Goal: Information Seeking & Learning: Compare options

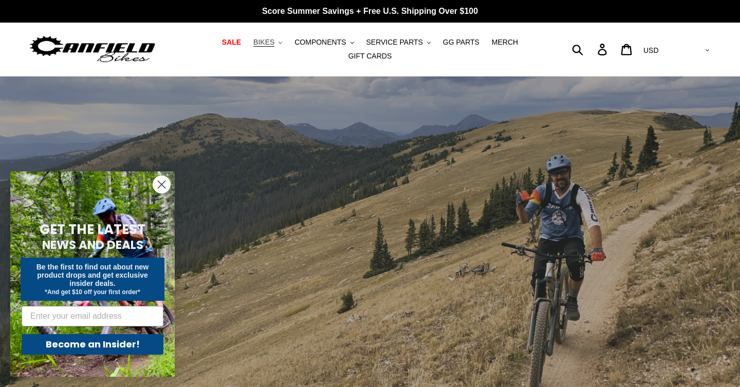
click at [280, 46] on button "BIKES .cls-1{fill:#231f20}" at bounding box center [267, 42] width 39 height 14
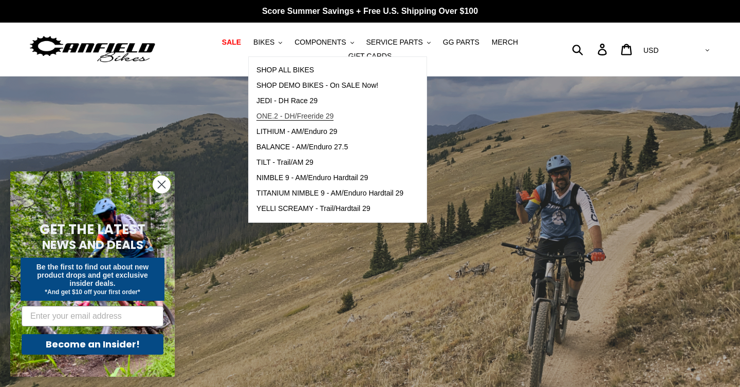
click at [288, 111] on link "ONE.2 - DH/Freeride 29" at bounding box center [330, 116] width 162 height 15
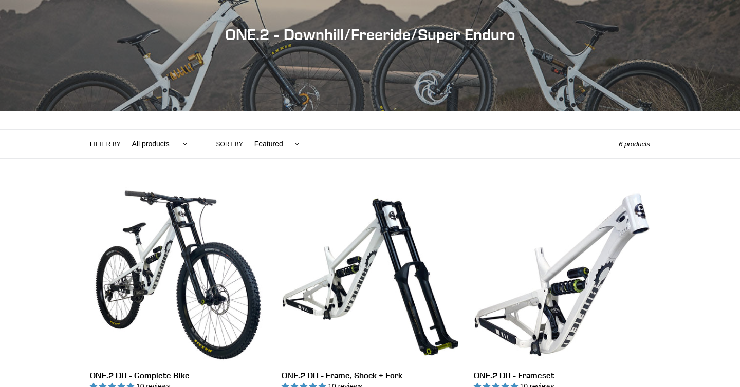
scroll to position [242, 0]
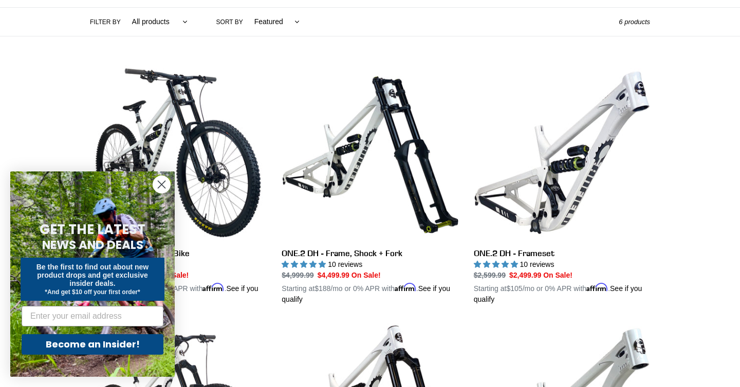
click at [162, 181] on circle "Close dialog" at bounding box center [161, 184] width 17 height 17
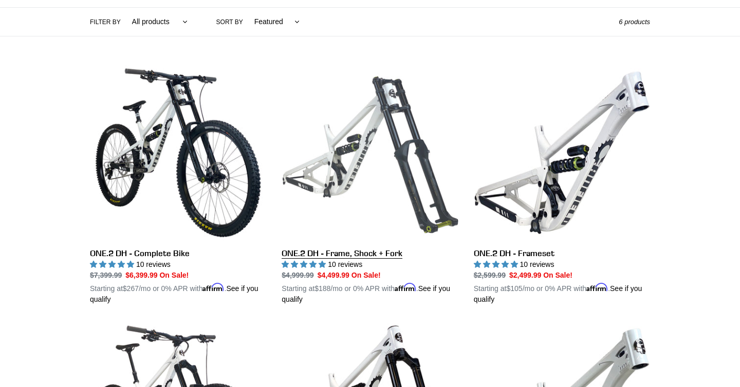
click at [326, 167] on link "ONE.2 DH - Frame, Shock + Fork" at bounding box center [370, 185] width 176 height 240
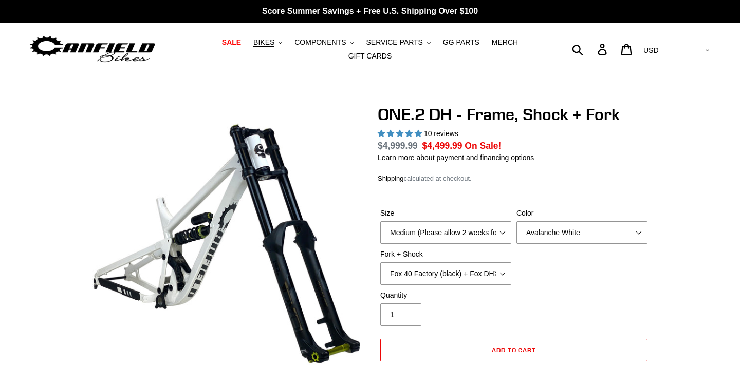
select select "highest-rating"
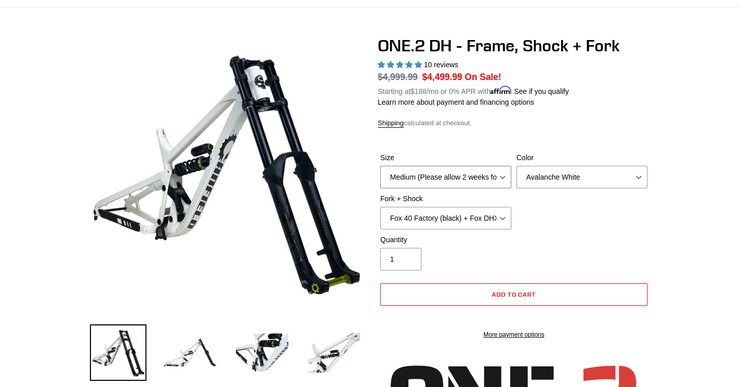
click at [503, 174] on select "Medium (Please allow 2 weeks for delivery) Large (Sold Out)" at bounding box center [445, 177] width 131 height 23
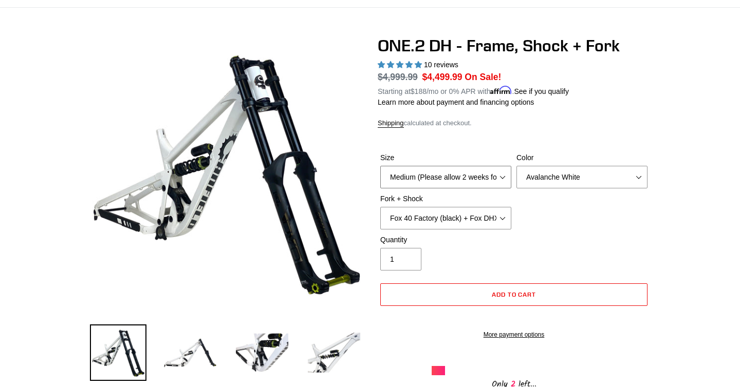
select select "Large (Sold Out)"
click at [380, 166] on select "Medium (Please allow 2 weeks for delivery) Large (Sold Out)" at bounding box center [445, 177] width 131 height 23
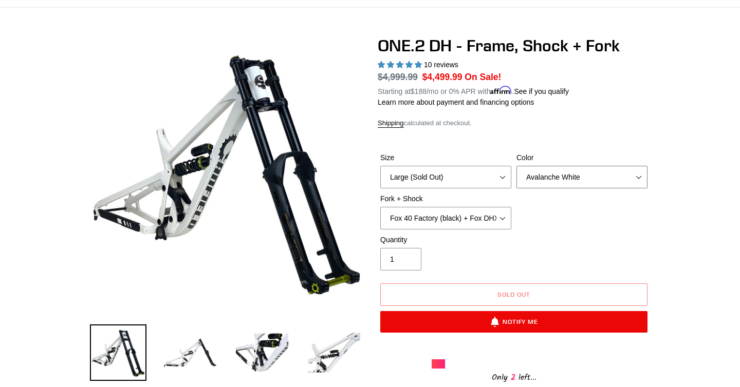
click at [562, 180] on select "Avalanche White Bentonite Grey" at bounding box center [581, 177] width 131 height 23
select select "Bentonite Grey"
click at [516, 166] on select "Avalanche White Bentonite Grey" at bounding box center [581, 177] width 131 height 23
click at [508, 216] on select "Fox 40 Factory (black) + Fox DHX2 250x75 Fox 40 Factory (orange) + Fox DHX2 250…" at bounding box center [445, 218] width 131 height 23
select select "RockShox BoXXer Ultimate 35mm (red) + RockShox Vivid DH Coil"
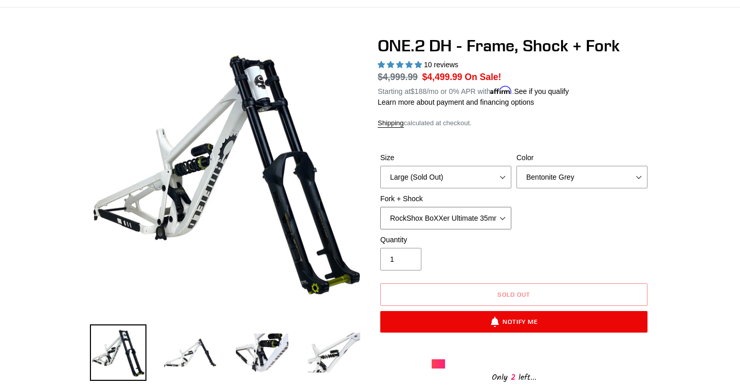
click at [380, 207] on select "Fox 40 Factory (black) + Fox DHX2 250x75 Fox 40 Factory (orange) + Fox DHX2 250…" at bounding box center [445, 218] width 131 height 23
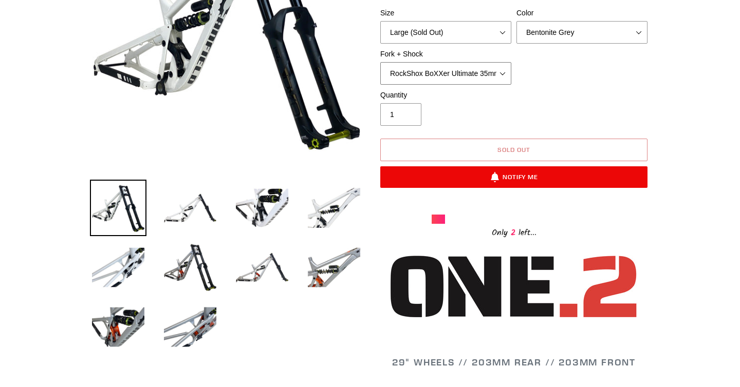
scroll to position [215, 0]
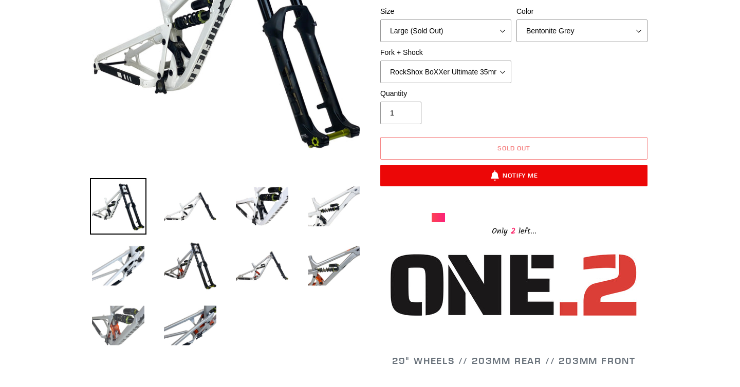
click at [126, 323] on img at bounding box center [118, 326] width 57 height 57
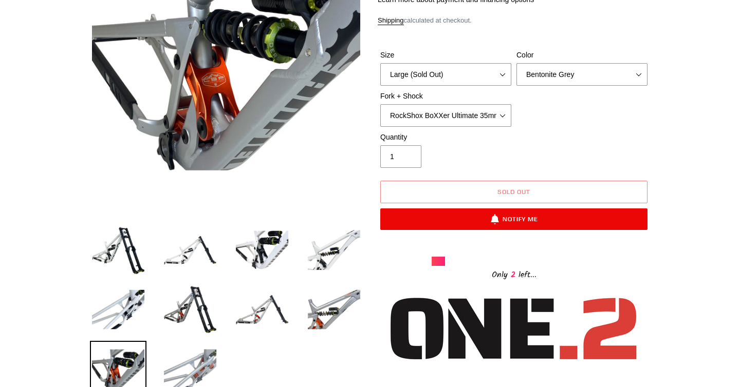
scroll to position [178, 0]
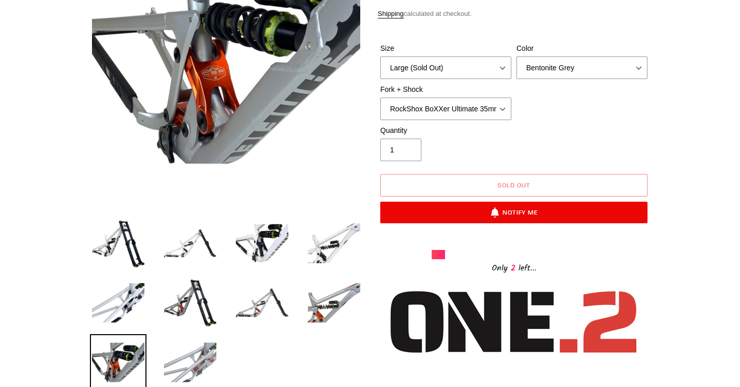
click at [206, 352] on img at bounding box center [190, 363] width 57 height 57
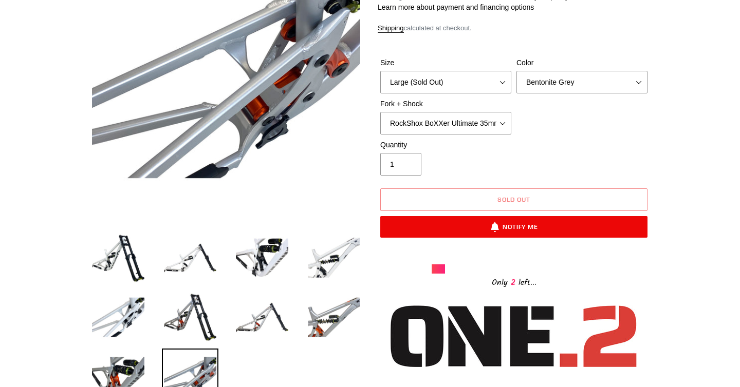
scroll to position [173, 0]
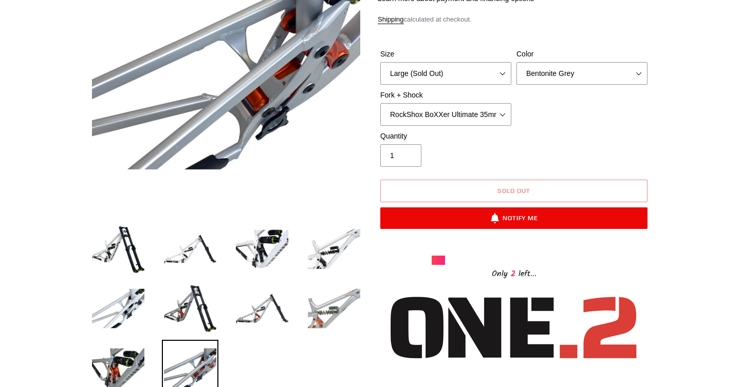
click at [325, 309] on img at bounding box center [334, 309] width 57 height 57
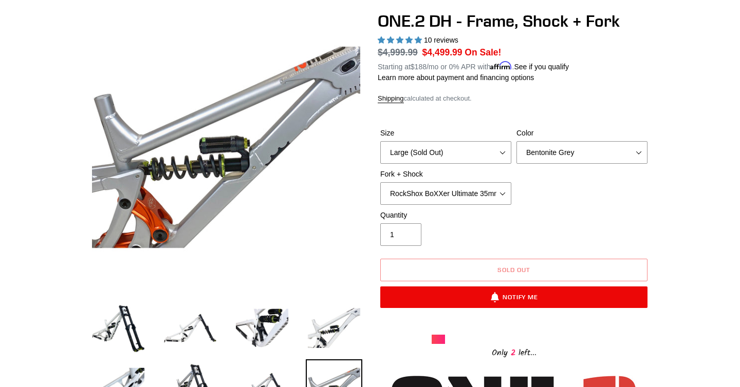
scroll to position [93, 0]
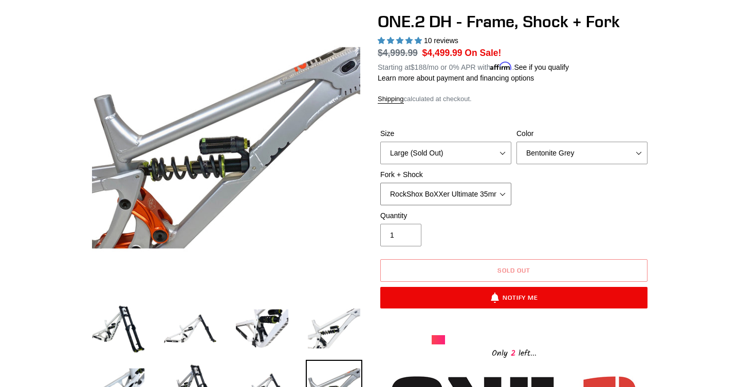
click at [449, 196] on select "Fox 40 Factory (black) + Fox DHX2 250x75 Fox 40 Factory (orange) + Fox DHX2 250…" at bounding box center [445, 194] width 131 height 23
click at [380, 183] on select "Fox 40 Factory (black) + Fox DHX2 250x75 Fox 40 Factory (orange) + Fox DHX2 250…" at bounding box center [445, 194] width 131 height 23
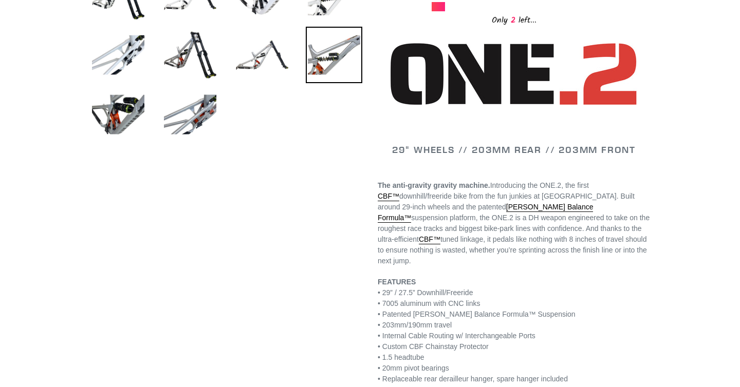
scroll to position [538, 0]
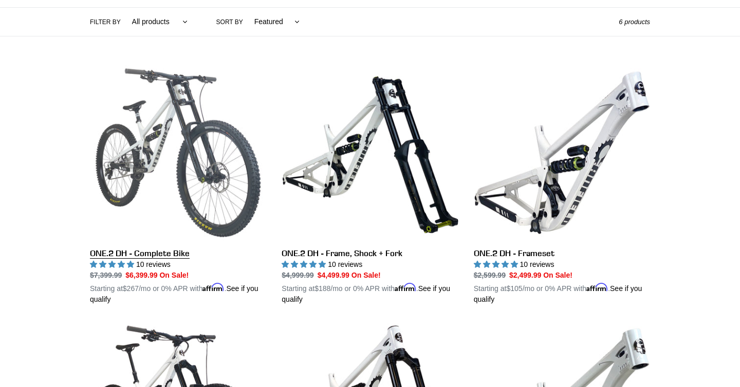
click at [182, 138] on link "ONE.2 DH - Complete Bike" at bounding box center [178, 185] width 176 height 240
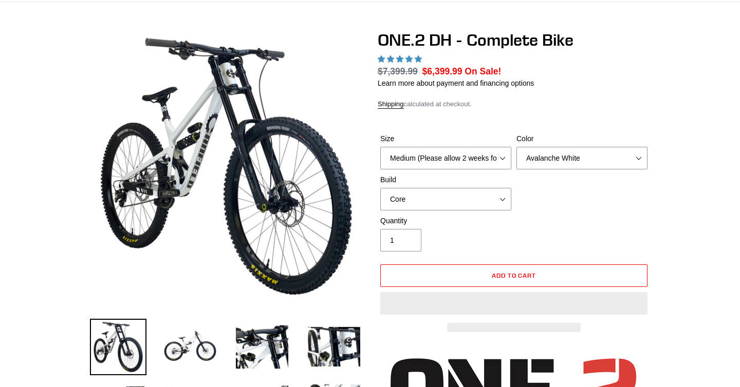
select select "highest-rating"
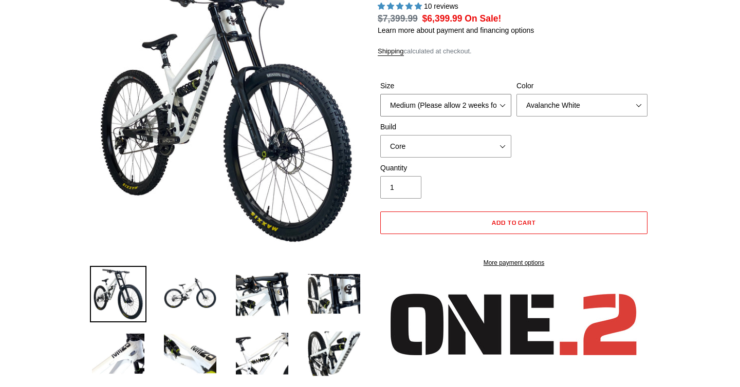
click at [498, 106] on select "Medium (Please allow 2 weeks for delivery) Large (Sold Out)" at bounding box center [445, 105] width 131 height 23
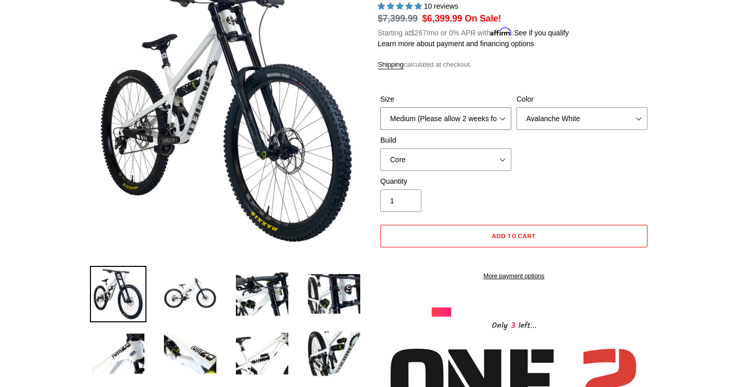
select select "Large (Sold Out)"
click at [380, 107] on select "Medium (Please allow 2 weeks for delivery) Large (Sold Out)" at bounding box center [445, 118] width 131 height 23
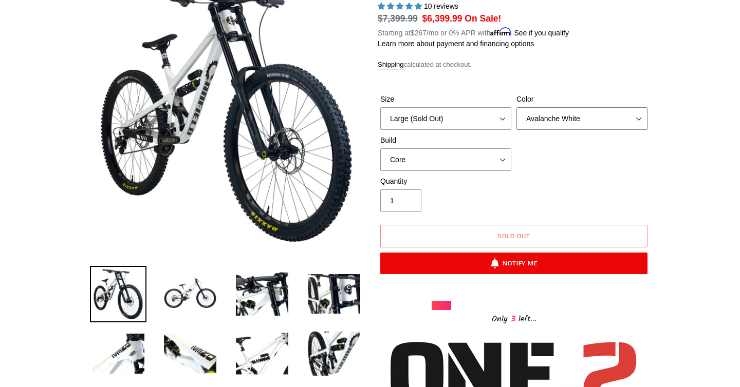
click at [556, 124] on select "Avalanche White Bentonite Grey" at bounding box center [581, 118] width 131 height 23
select select "Bentonite Grey"
click at [516, 107] on select "Avalanche White Bentonite Grey" at bounding box center [581, 118] width 131 height 23
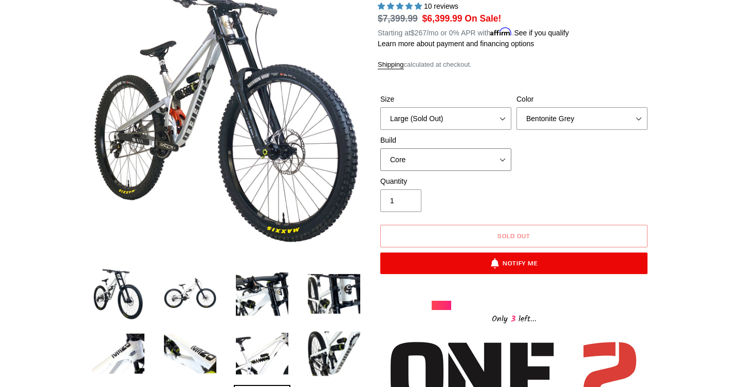
click at [497, 156] on select "Core Pro" at bounding box center [445, 160] width 131 height 23
click at [380, 149] on select "Core Pro" at bounding box center [445, 160] width 131 height 23
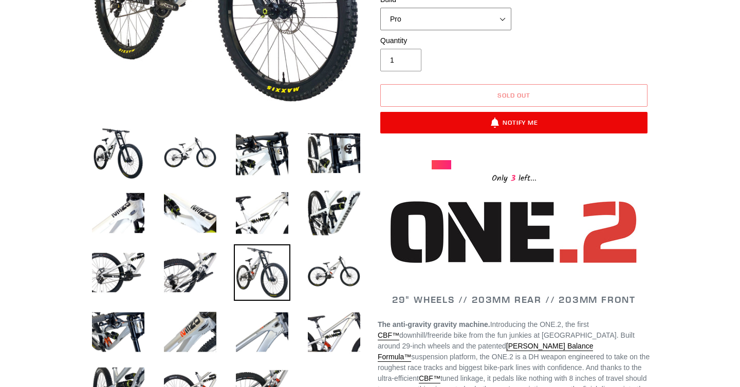
scroll to position [110, 0]
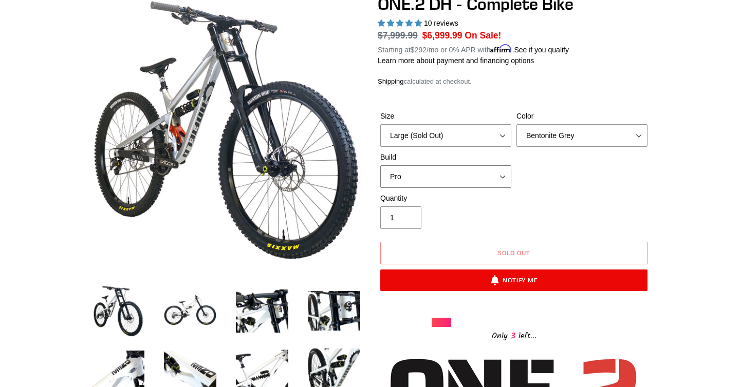
click at [476, 176] on select "Core Pro" at bounding box center [445, 176] width 131 height 23
select select "Core"
click at [380, 165] on select "Core Pro" at bounding box center [445, 176] width 131 height 23
click at [503, 230] on div "Quantity 1" at bounding box center [514, 213] width 272 height 41
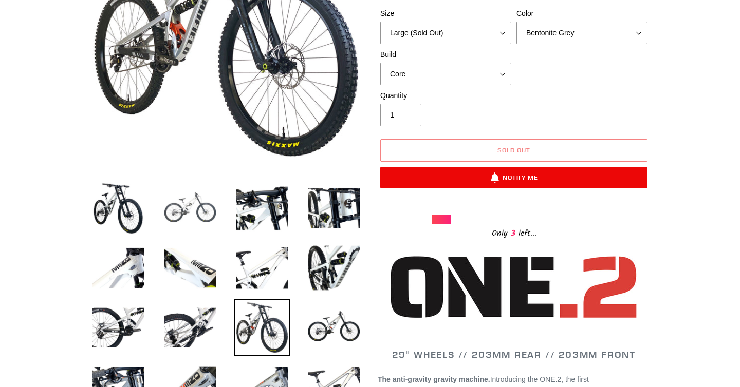
scroll to position [216, 0]
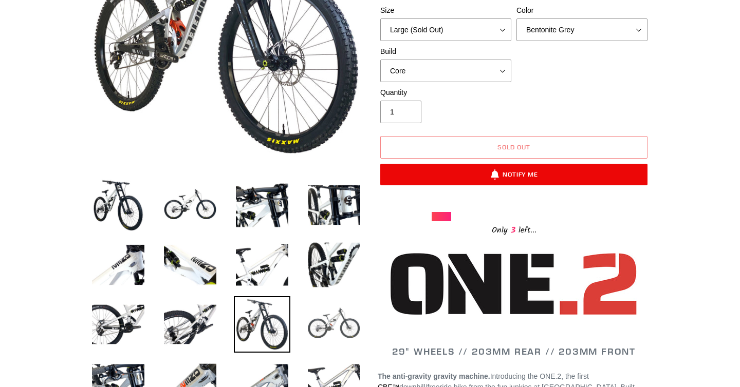
click at [340, 318] on img at bounding box center [334, 324] width 57 height 57
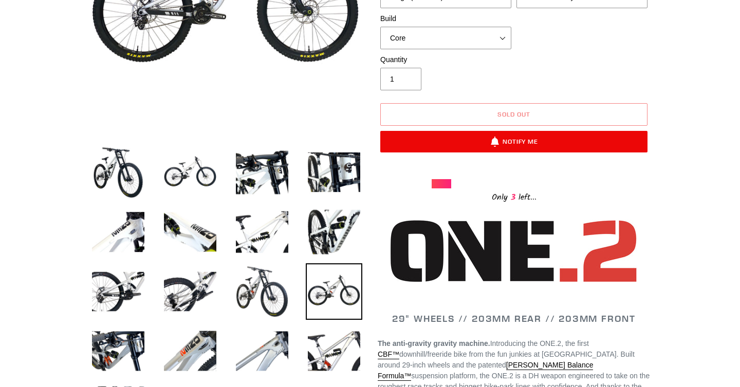
scroll to position [377, 0]
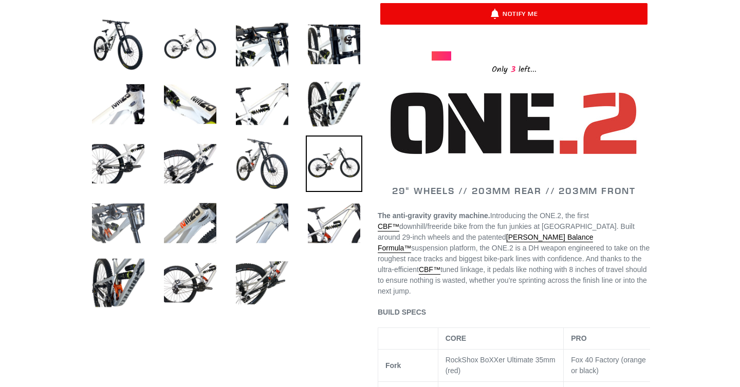
click at [118, 228] on img at bounding box center [118, 223] width 57 height 57
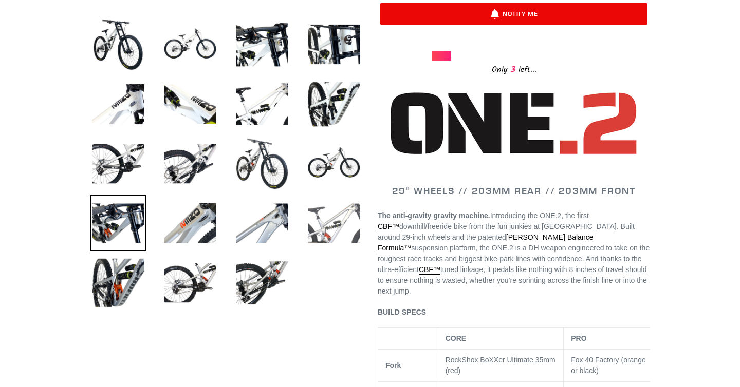
click at [317, 225] on img at bounding box center [334, 223] width 57 height 57
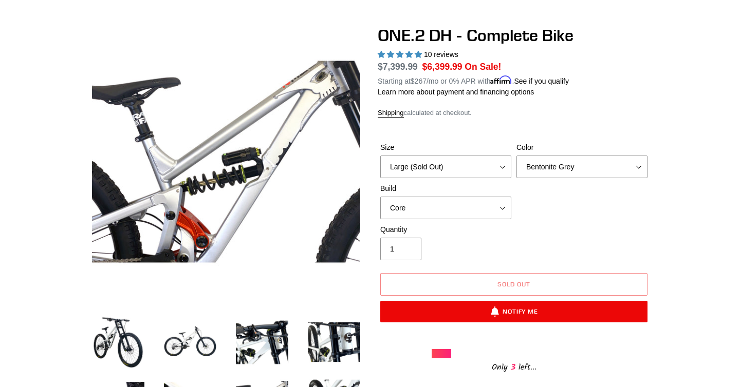
scroll to position [80, 0]
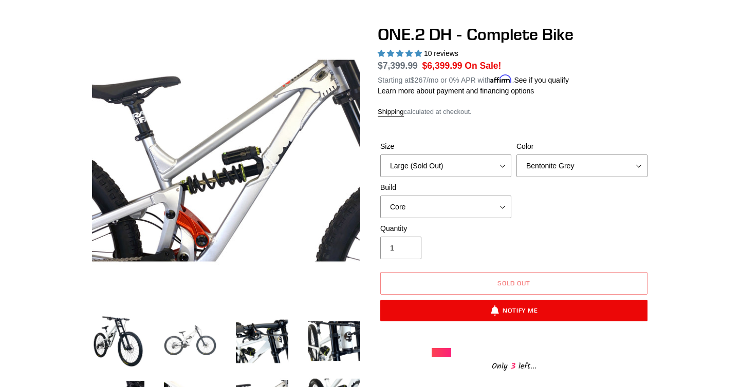
click at [201, 352] on img at bounding box center [190, 341] width 57 height 57
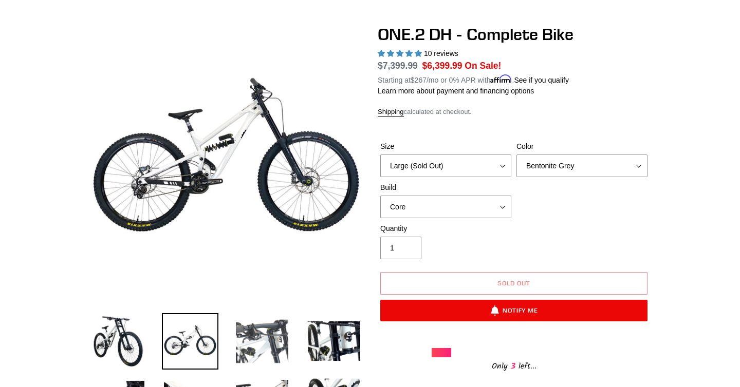
click at [256, 341] on img at bounding box center [262, 341] width 57 height 57
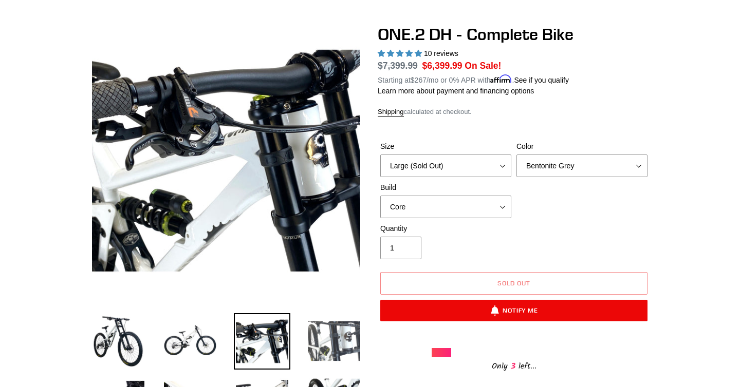
click at [329, 337] on img at bounding box center [334, 341] width 57 height 57
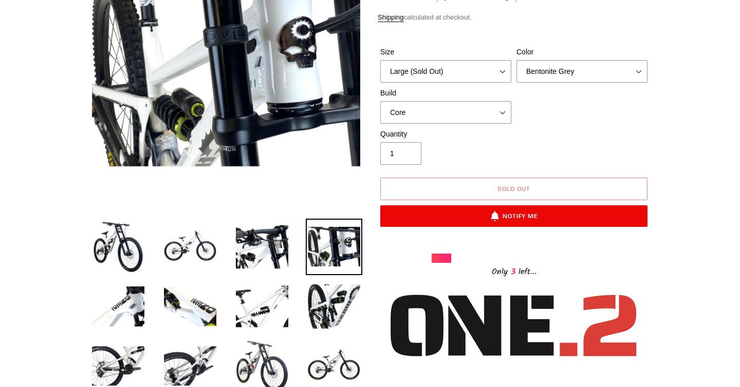
scroll to position [175, 0]
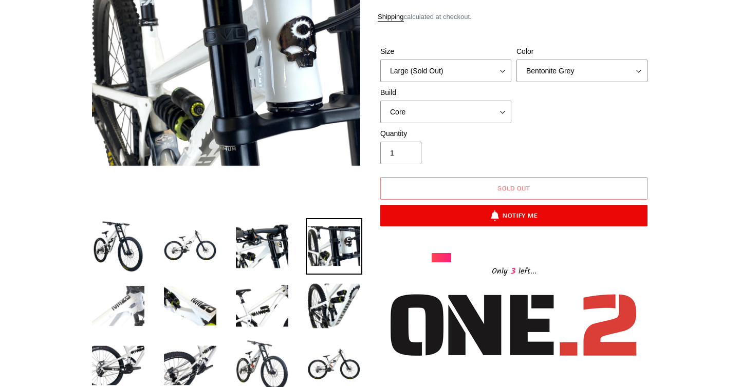
click at [137, 316] on img at bounding box center [118, 306] width 57 height 57
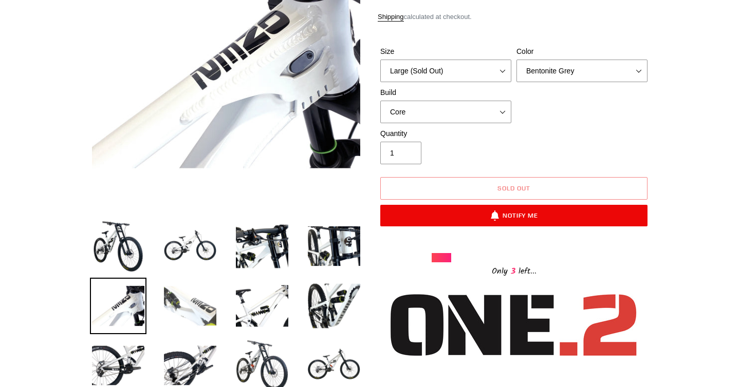
click at [192, 310] on img at bounding box center [190, 306] width 57 height 57
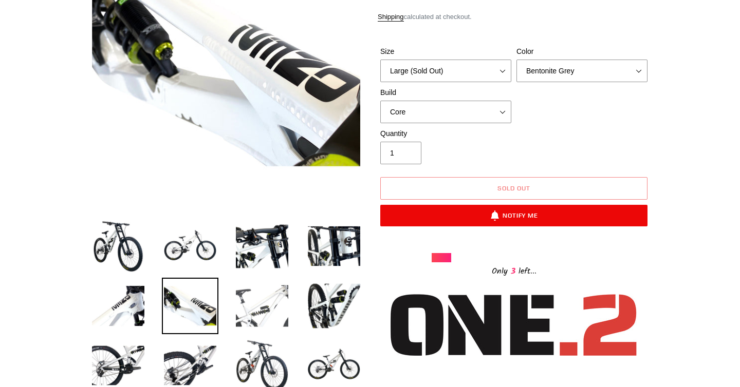
click at [251, 308] on img at bounding box center [262, 306] width 57 height 57
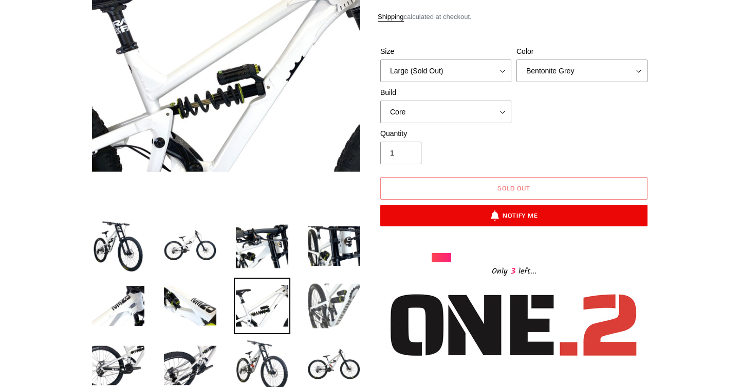
click at [332, 308] on img at bounding box center [334, 306] width 57 height 57
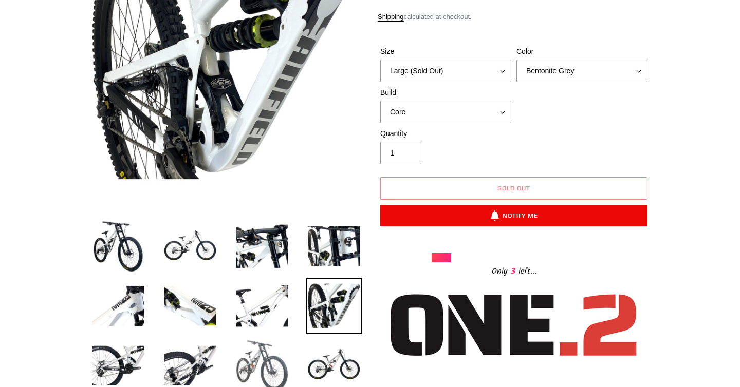
click at [268, 350] on img at bounding box center [262, 366] width 57 height 57
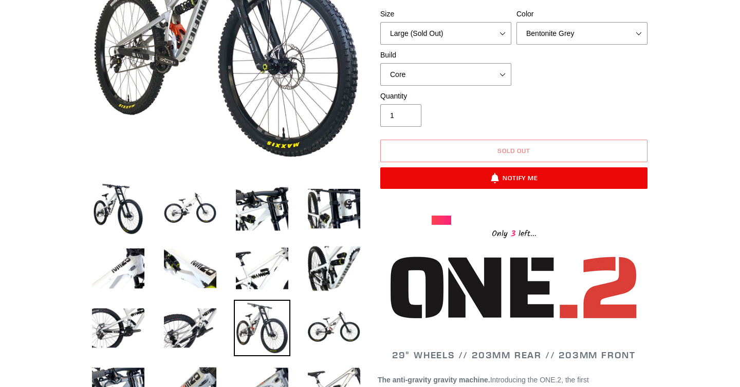
scroll to position [213, 0]
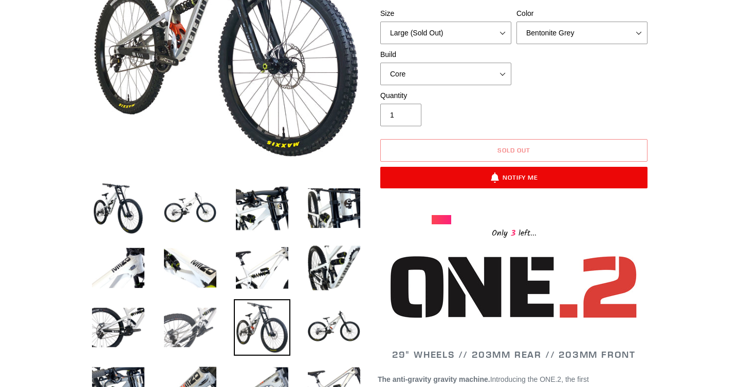
click at [196, 318] on img at bounding box center [190, 328] width 57 height 57
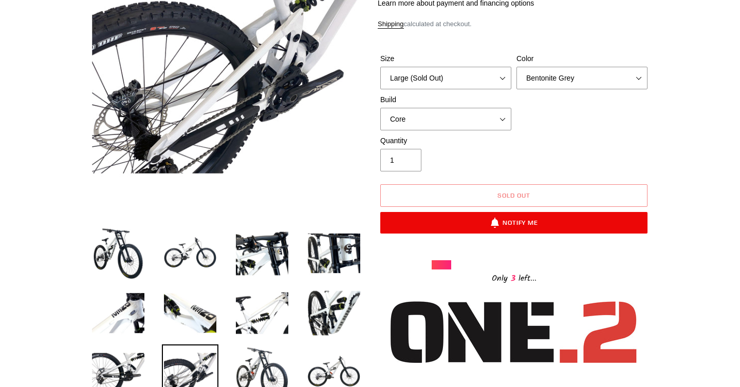
scroll to position [169, 0]
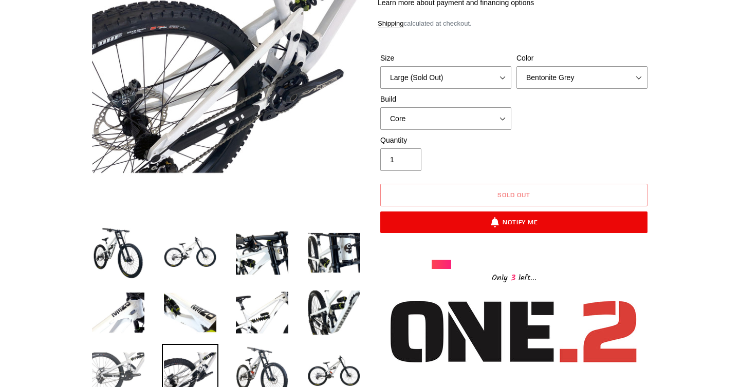
click at [124, 359] on img at bounding box center [118, 372] width 57 height 57
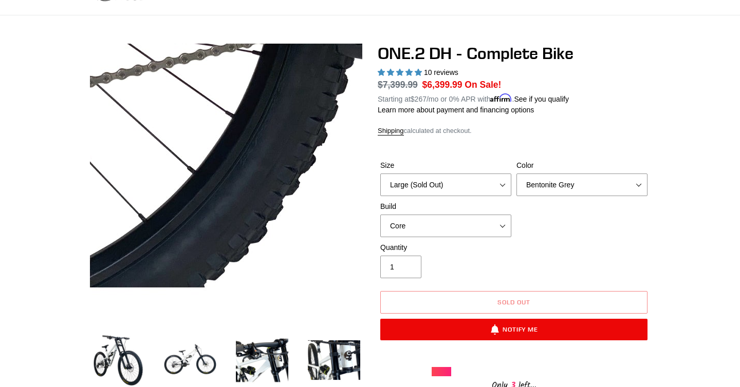
scroll to position [154, 0]
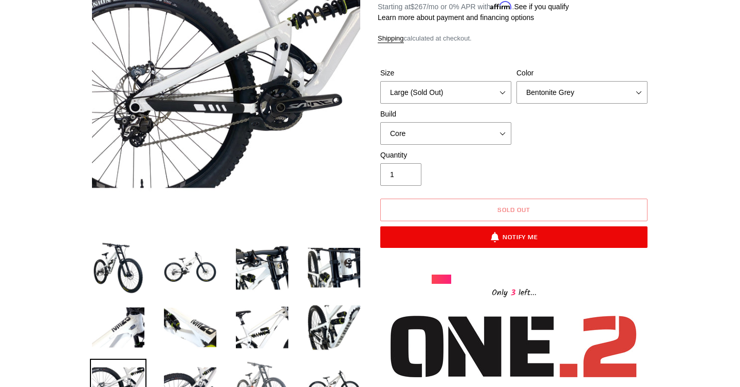
click at [258, 367] on img at bounding box center [262, 387] width 57 height 57
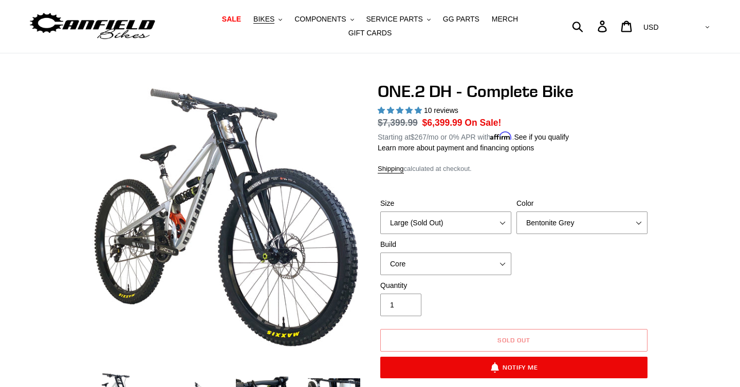
scroll to position [0, 0]
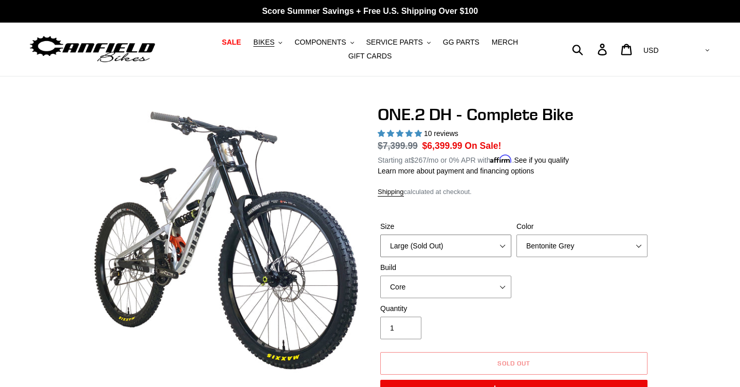
click at [449, 246] on select "Medium (Please allow 2 weeks for delivery) Large (Sold Out)" at bounding box center [445, 246] width 131 height 23
click at [380, 235] on select "Medium (Please allow 2 weeks for delivery) Large (Sold Out)" at bounding box center [445, 246] width 131 height 23
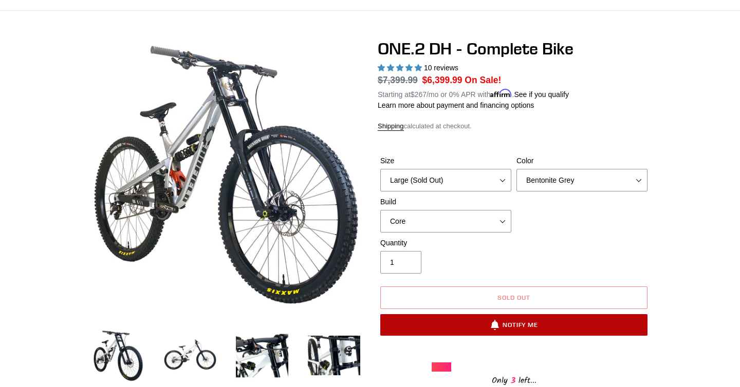
click at [496, 327] on icon "button" at bounding box center [495, 324] width 8 height 8
select select "US"
select select "47403792400676"
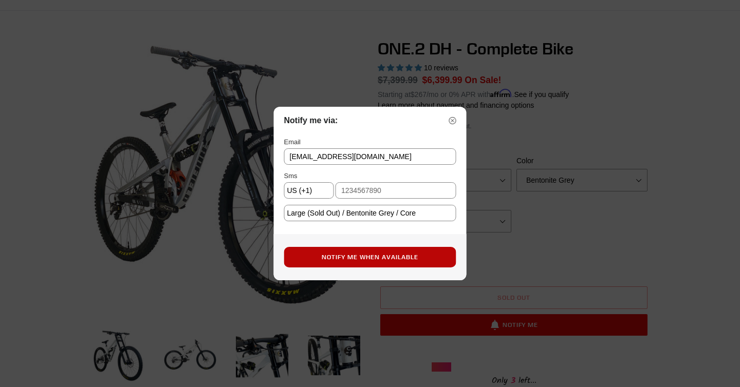
click at [367, 262] on button "Notify Me When Available" at bounding box center [370, 257] width 172 height 21
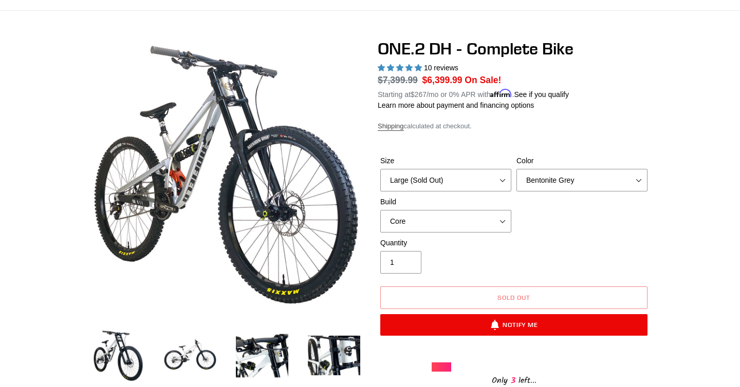
scroll to position [0, 0]
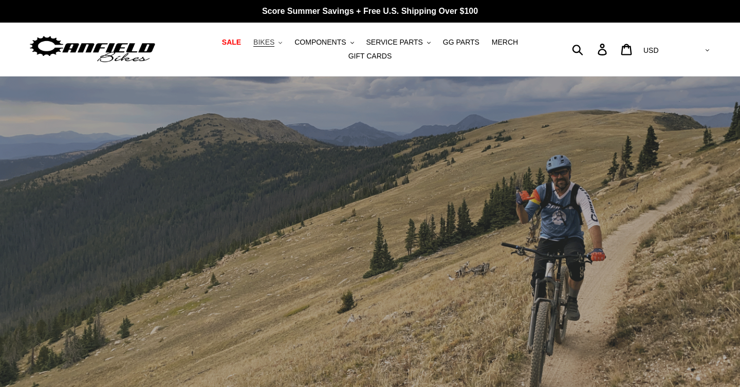
click at [278, 42] on button "BIKES .cls-1{fill:#231f20}" at bounding box center [267, 42] width 39 height 14
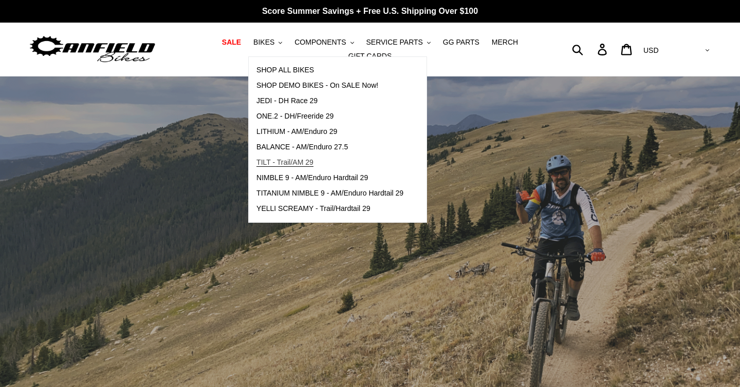
click at [308, 163] on span "TILT - Trail/AM 29" at bounding box center [284, 162] width 57 height 9
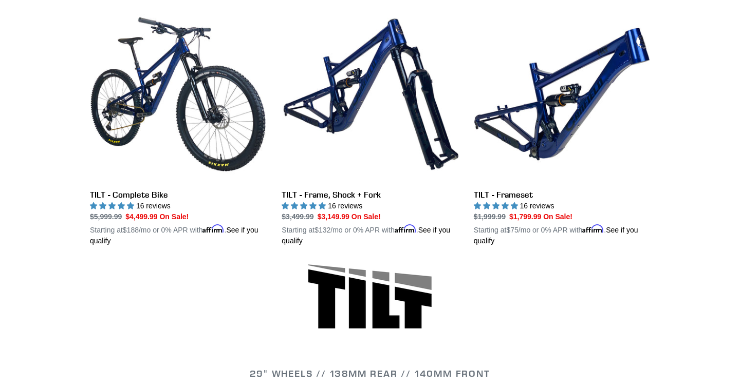
scroll to position [313, 0]
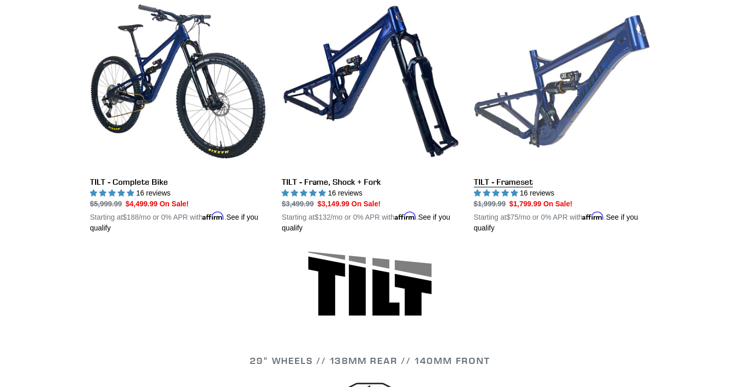
click at [551, 104] on link "TILT - Frameset" at bounding box center [562, 113] width 176 height 240
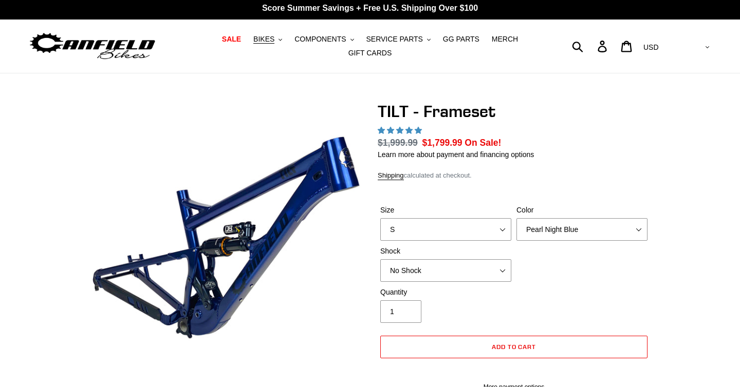
select select "highest-rating"
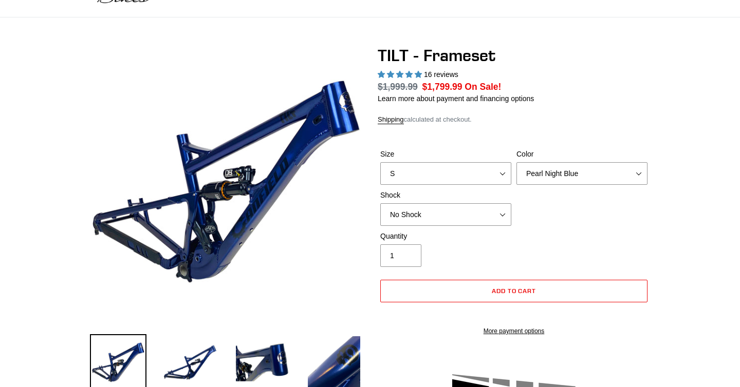
scroll to position [63, 0]
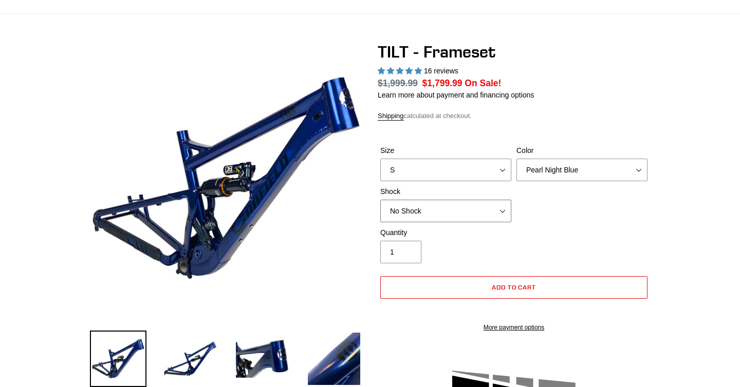
click at [421, 212] on select "No Shock Cane Creek DB Kitsuma Air RockShox Deluxe Ultimate Fox FLOAT X EXT Sto…" at bounding box center [445, 211] width 131 height 23
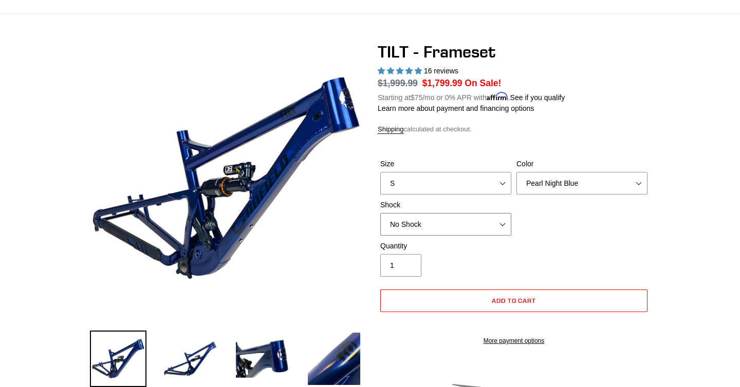
select select "RockShox Deluxe Ultimate"
click at [380, 213] on select "No Shock Cane Creek DB Kitsuma Air RockShox Deluxe Ultimate Fox FLOAT X EXT Sto…" at bounding box center [445, 224] width 131 height 23
click at [428, 185] on select "S M L XL" at bounding box center [445, 183] width 131 height 23
select select "L"
click at [380, 172] on select "S M L XL" at bounding box center [445, 183] width 131 height 23
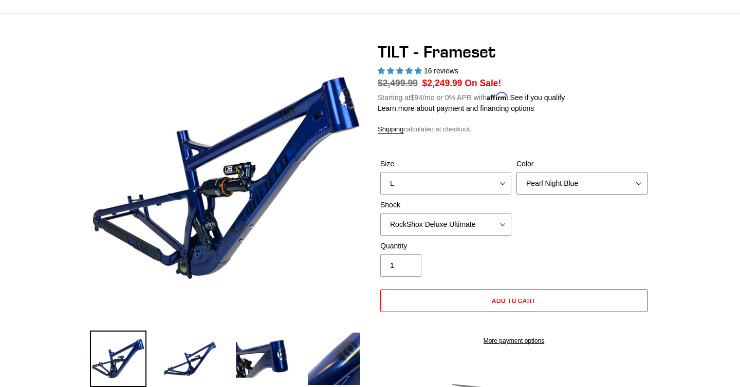
click at [552, 181] on select "Pearl Night Blue Stealth Silver" at bounding box center [581, 183] width 131 height 23
click at [516, 172] on select "Pearl Night Blue Stealth Silver" at bounding box center [581, 183] width 131 height 23
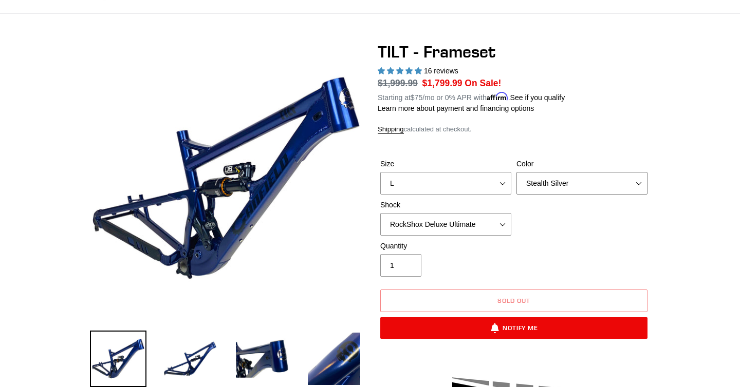
click at [543, 181] on select "Pearl Night Blue Stealth Silver" at bounding box center [581, 183] width 131 height 23
select select "Pearl Night Blue"
click at [516, 172] on select "Pearl Night Blue Stealth Silver" at bounding box center [581, 183] width 131 height 23
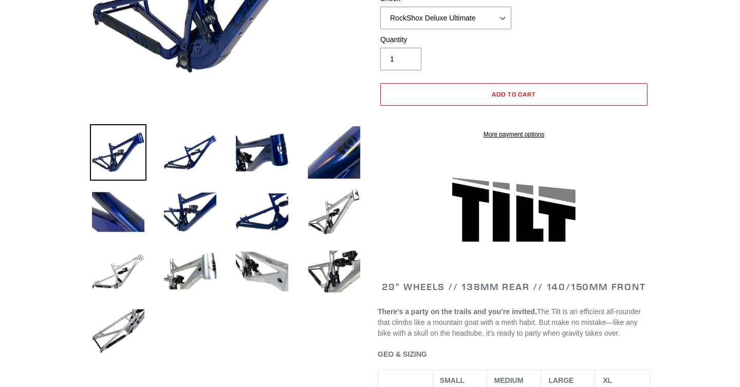
scroll to position [229, 0]
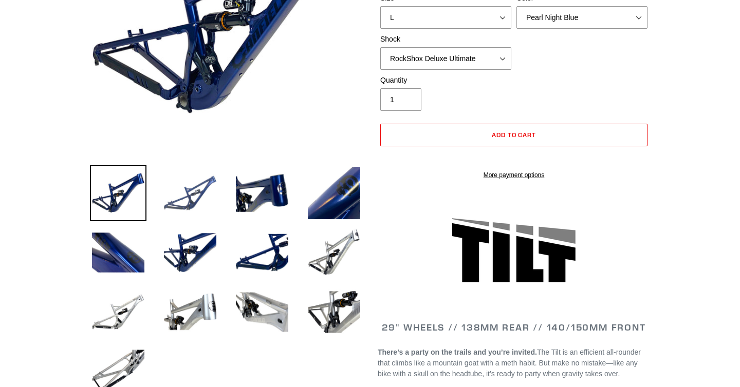
click at [201, 198] on img at bounding box center [190, 193] width 57 height 57
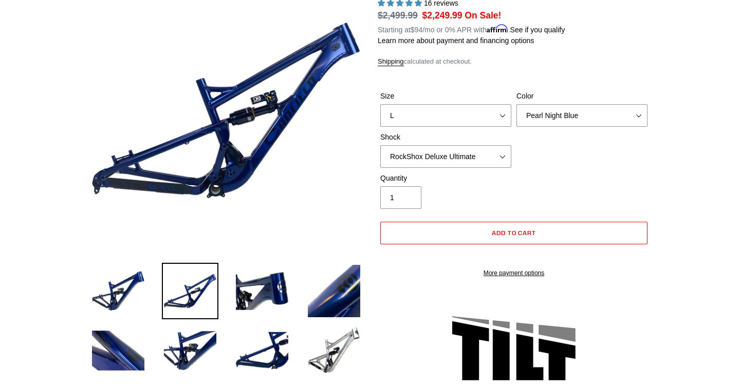
scroll to position [130, 0]
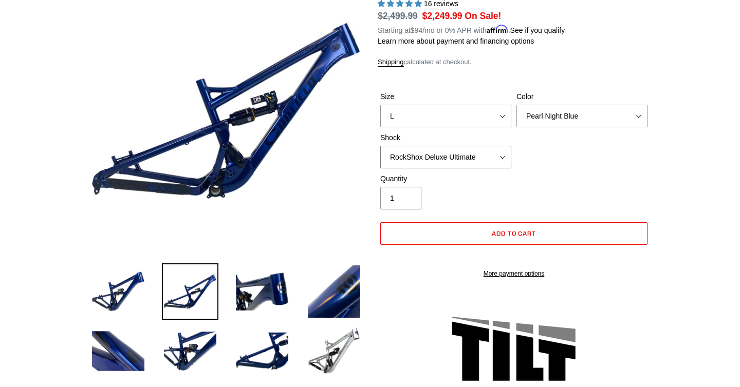
click at [451, 158] on select "No Shock Cane Creek DB Kitsuma Air RockShox Deluxe Ultimate Fox FLOAT X EXT Sto…" at bounding box center [445, 157] width 131 height 23
click at [380, 146] on select "No Shock Cane Creek DB Kitsuma Air RockShox Deluxe Ultimate Fox FLOAT X EXT Sto…" at bounding box center [445, 157] width 131 height 23
click at [327, 344] on img at bounding box center [334, 351] width 57 height 57
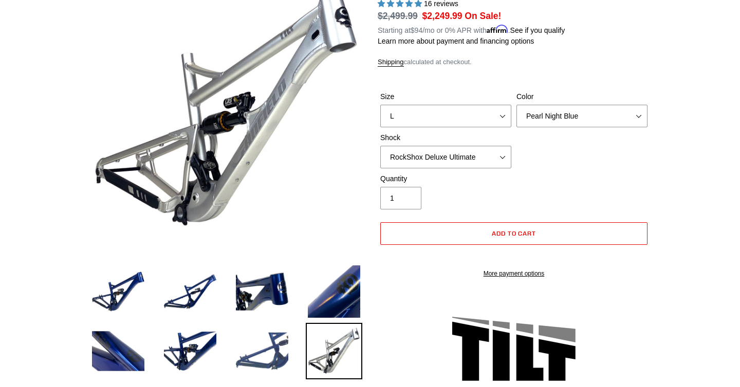
click at [259, 354] on img at bounding box center [262, 351] width 57 height 57
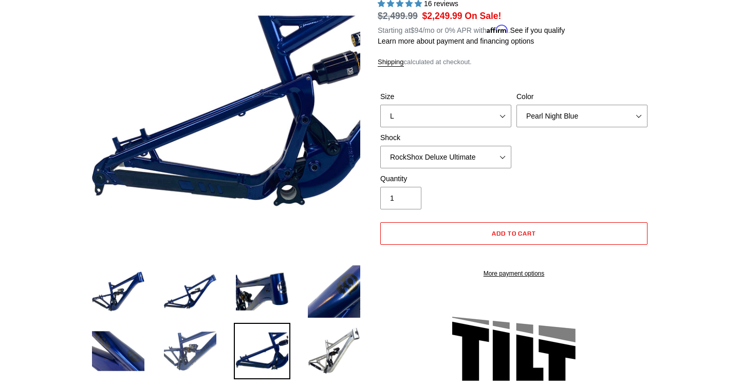
click at [188, 345] on img at bounding box center [190, 351] width 57 height 57
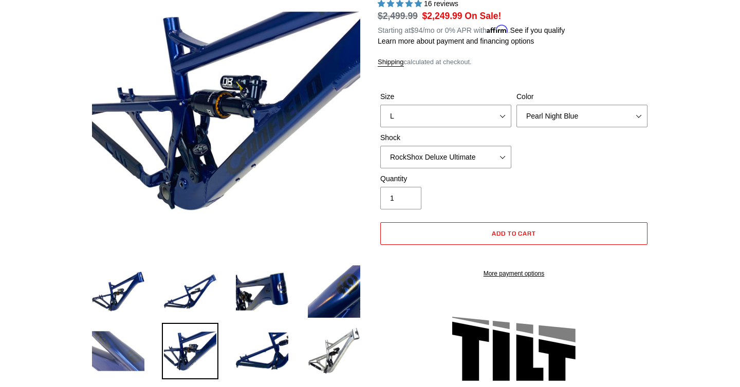
click at [123, 346] on img at bounding box center [118, 351] width 57 height 57
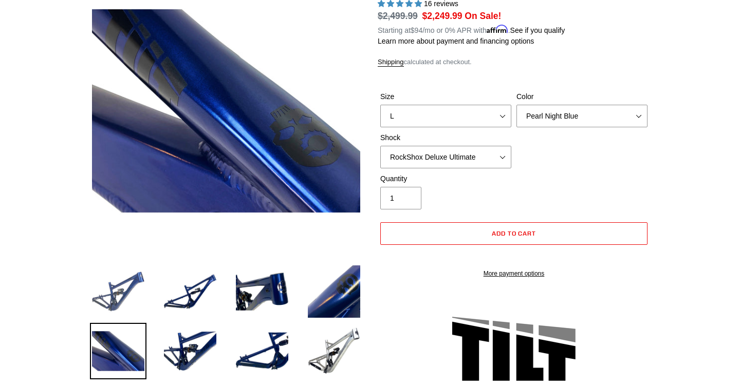
click at [119, 293] on img at bounding box center [118, 292] width 57 height 57
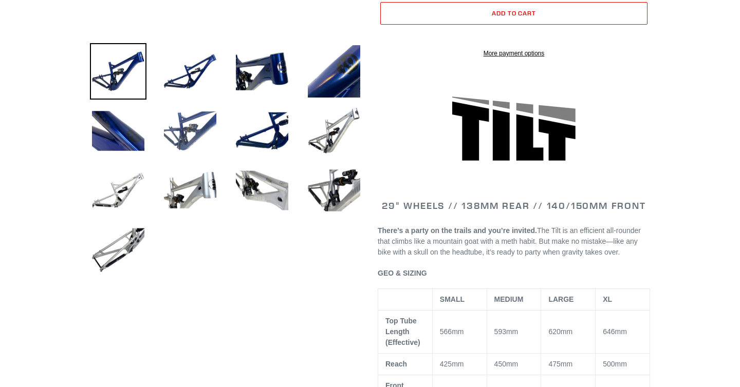
scroll to position [352, 0]
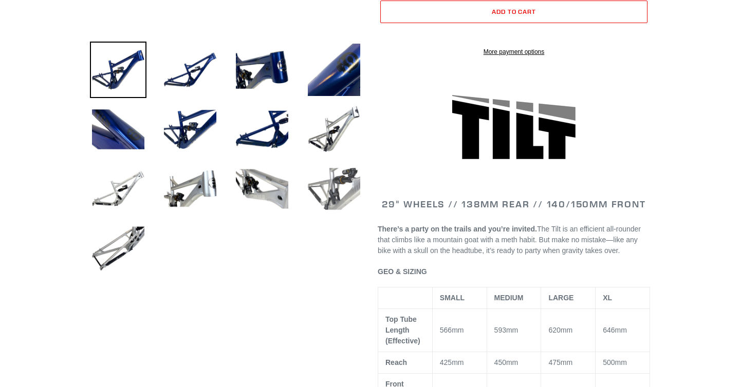
click at [342, 183] on img at bounding box center [334, 189] width 57 height 57
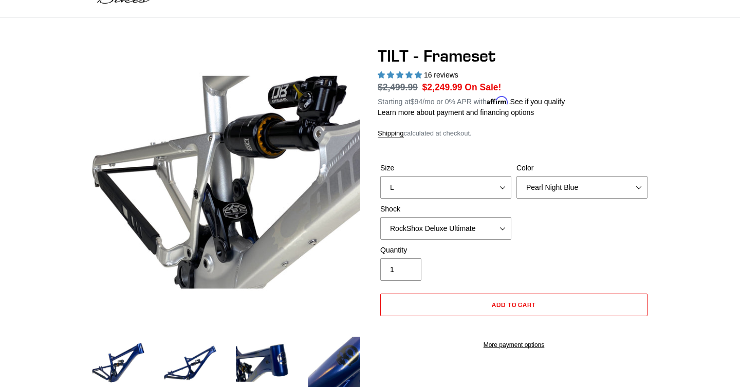
scroll to position [0, 0]
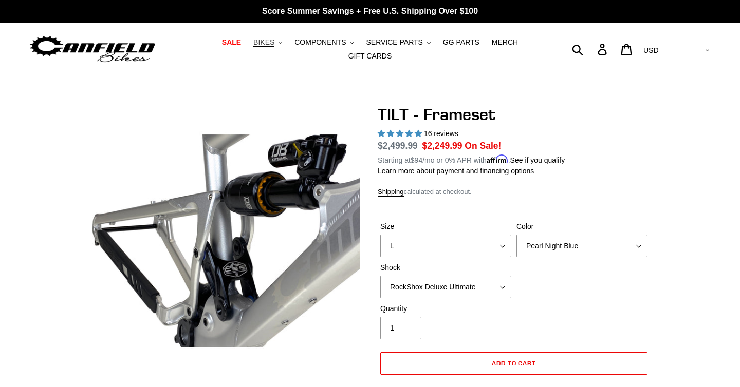
click at [274, 44] on span "BIKES" at bounding box center [263, 42] width 21 height 9
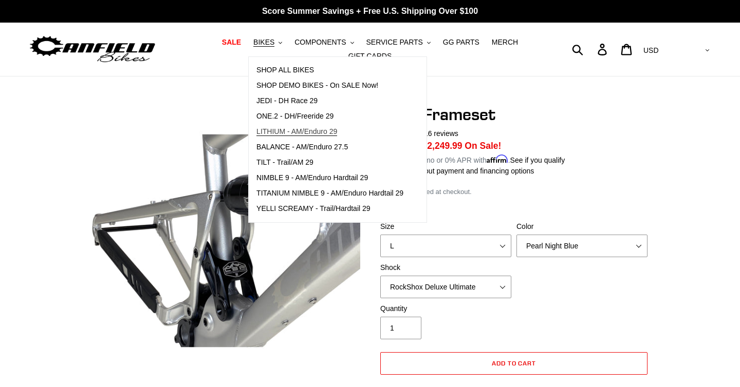
click at [294, 134] on span "LITHIUM - AM/Enduro 29" at bounding box center [296, 131] width 81 height 9
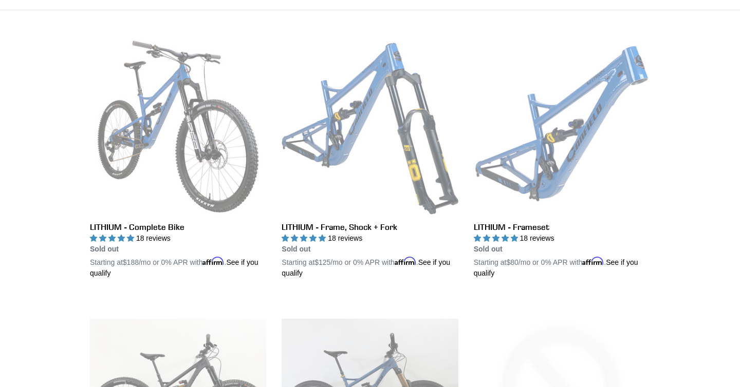
scroll to position [267, 0]
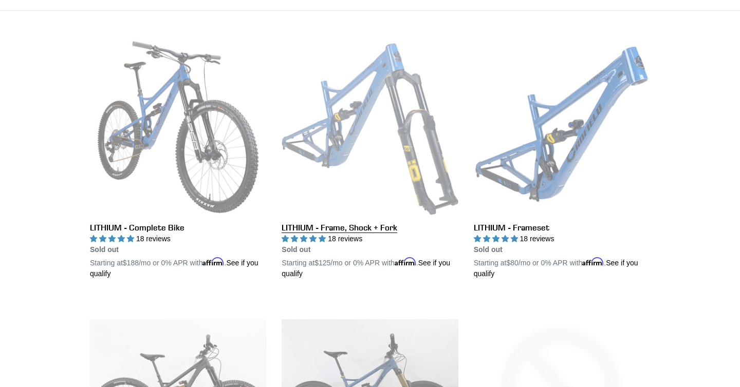
click at [350, 126] on link "LITHIUM - Frame, Shock + Fork" at bounding box center [370, 159] width 176 height 240
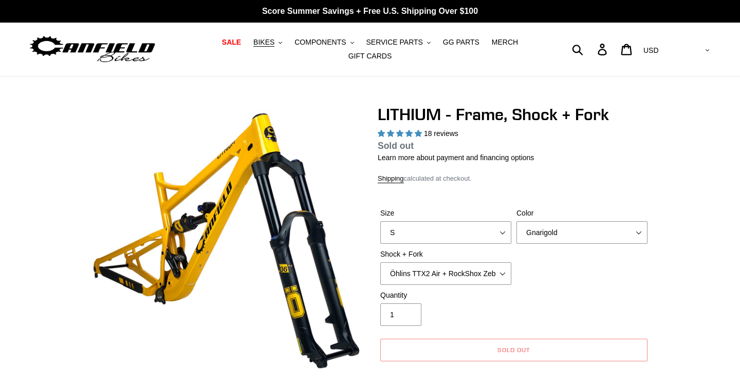
select select "highest-rating"
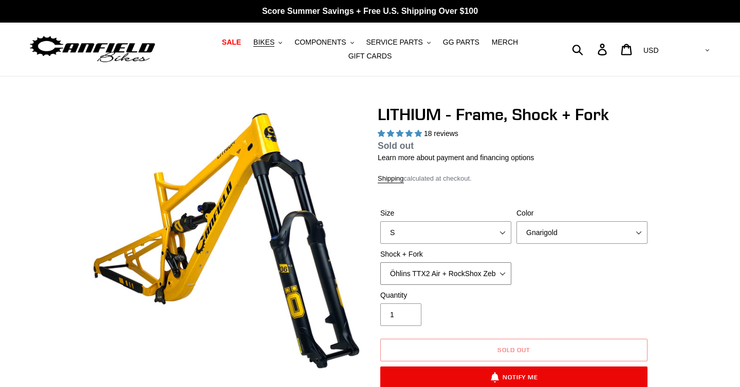
click at [443, 271] on select "Öhlins TTX2 Air + RockShox Zeb Ultimate 170mm Fox FLOAT X2 Factory + Fox 38 FLO…" at bounding box center [445, 274] width 131 height 23
click at [481, 236] on select "S M L XL" at bounding box center [445, 232] width 131 height 23
select select "L"
click at [380, 234] on select "S M L XL" at bounding box center [445, 232] width 131 height 23
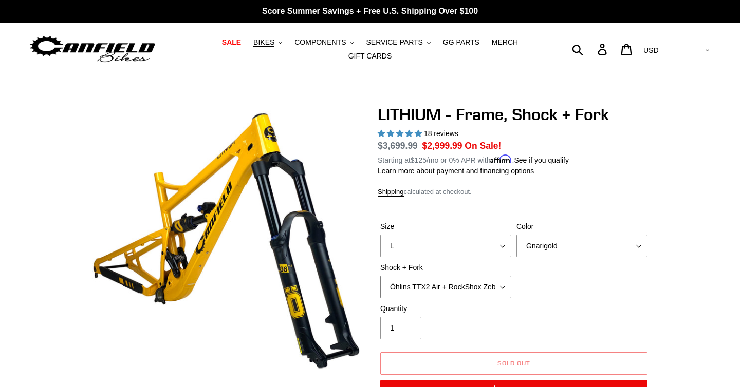
click at [446, 283] on select "Öhlins TTX2 Air + RockShox Zeb Ultimate 170mm Fox FLOAT X2 Factory + Fox 38 FLO…" at bounding box center [445, 287] width 131 height 23
click at [380, 276] on select "Öhlins TTX2 Air + RockShox Zeb Ultimate 170mm Fox FLOAT X2 Factory + Fox 38 FLO…" at bounding box center [445, 287] width 131 height 23
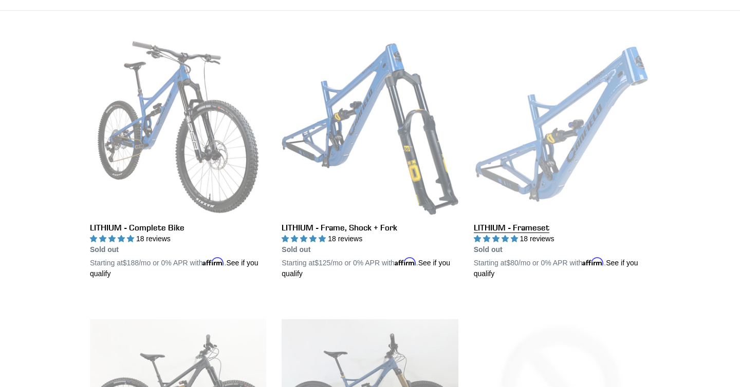
click at [552, 158] on link "LITHIUM - Frameset" at bounding box center [562, 159] width 176 height 240
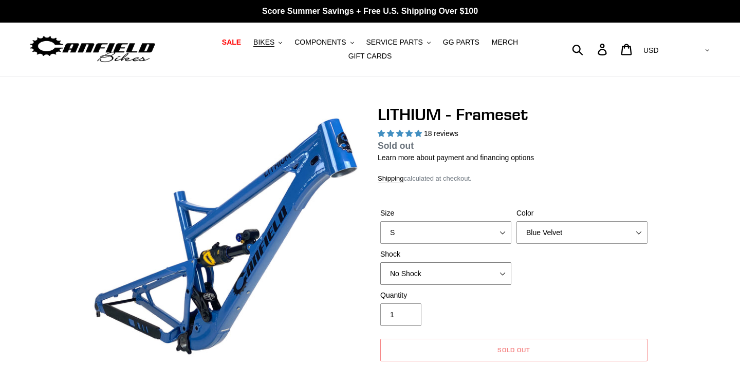
click at [465, 276] on select "No Shock Öhlins TTX2 Air Cane Creek DB Kitsuma Air Fox FLOAT X2 Factory Cane Cr…" at bounding box center [445, 274] width 131 height 23
select select "highest-rating"
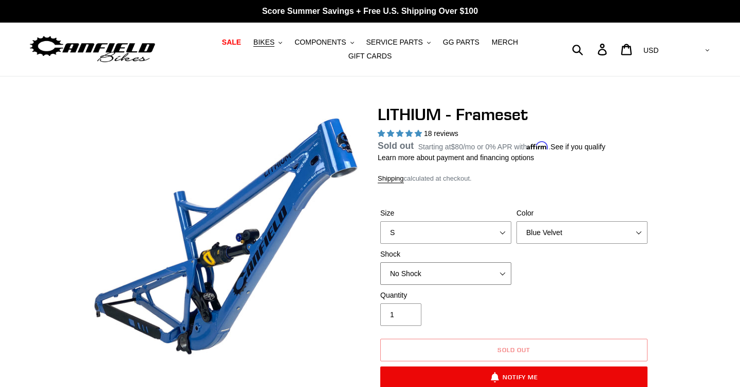
select select "Öhlins TTX2 Air"
click at [380, 275] on select "No Shock Öhlins TTX2 Air Cane Creek DB Kitsuma Air Fox FLOAT X2 Factory Cane Cr…" at bounding box center [445, 274] width 131 height 23
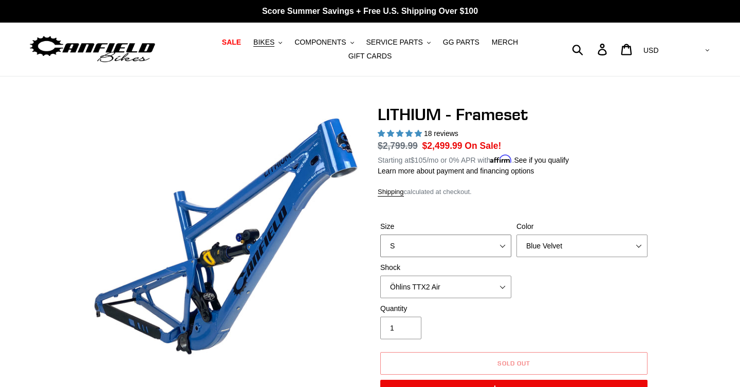
click at [450, 239] on select "S M L XL" at bounding box center [445, 246] width 131 height 23
select select "L"
click at [380, 235] on select "S M L XL" at bounding box center [445, 246] width 131 height 23
